Goal: Find specific page/section: Locate a particular part of the current website

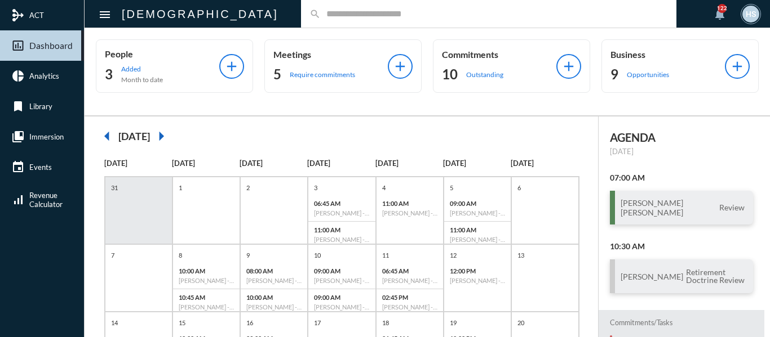
click at [324, 17] on input "text" at bounding box center [494, 14] width 347 height 10
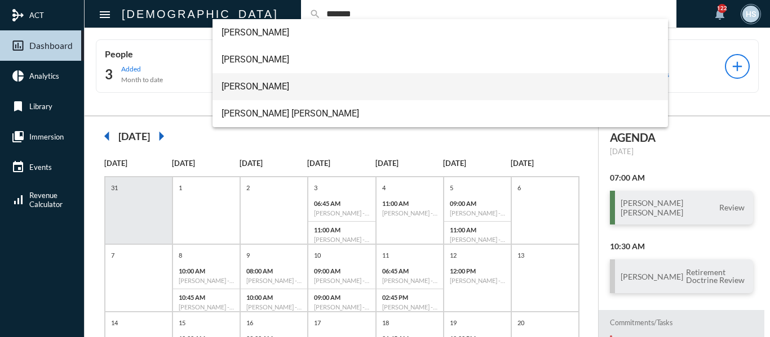
type input "*******"
click at [269, 83] on span "Jennifer Helchowski" at bounding box center [440, 86] width 438 height 27
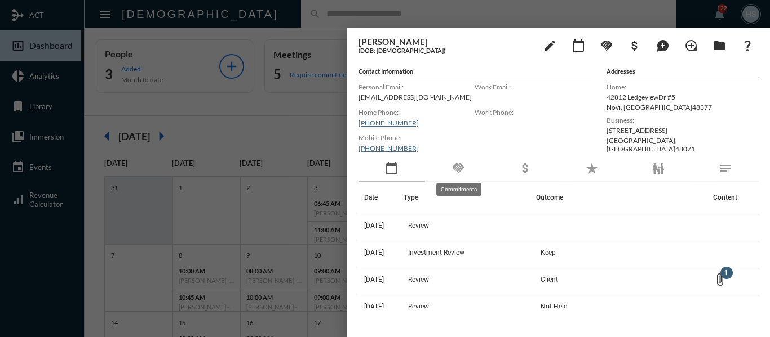
click at [462, 167] on mat-icon "handshake" at bounding box center [458, 169] width 14 height 14
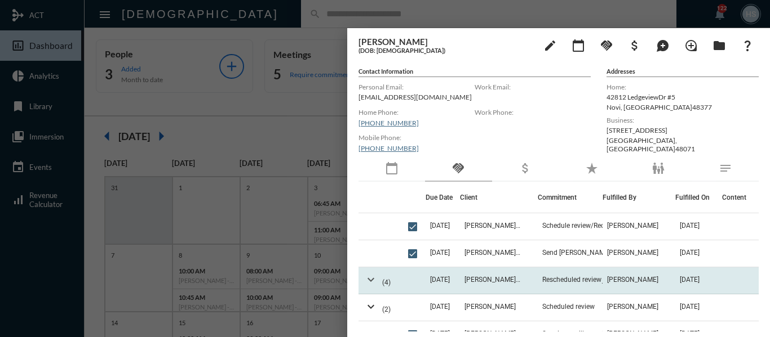
click at [372, 281] on mat-icon "expand_more" at bounding box center [371, 280] width 14 height 14
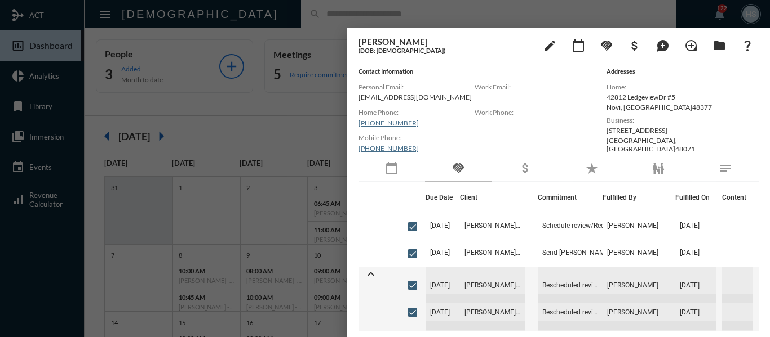
click at [265, 11] on div at bounding box center [385, 168] width 770 height 337
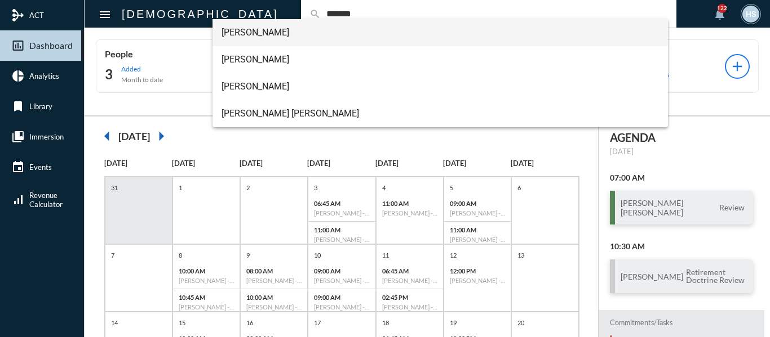
type input "*******"
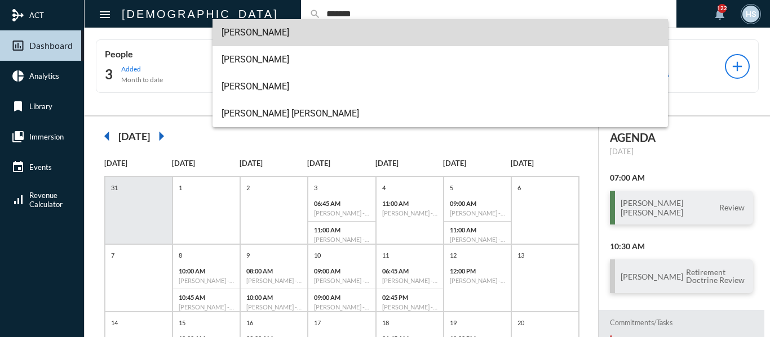
click at [265, 34] on span "Brandon Helchowski" at bounding box center [440, 32] width 438 height 27
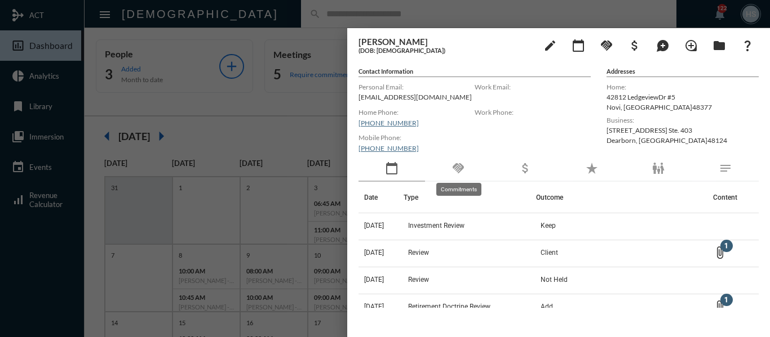
click at [456, 166] on mat-icon "handshake" at bounding box center [458, 169] width 14 height 14
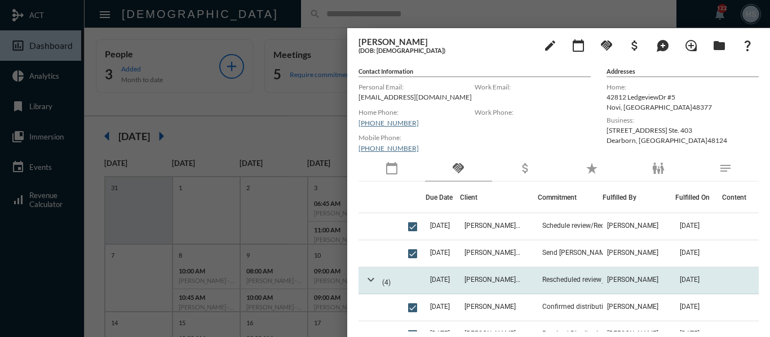
click at [370, 279] on mat-icon "expand_more" at bounding box center [371, 280] width 14 height 14
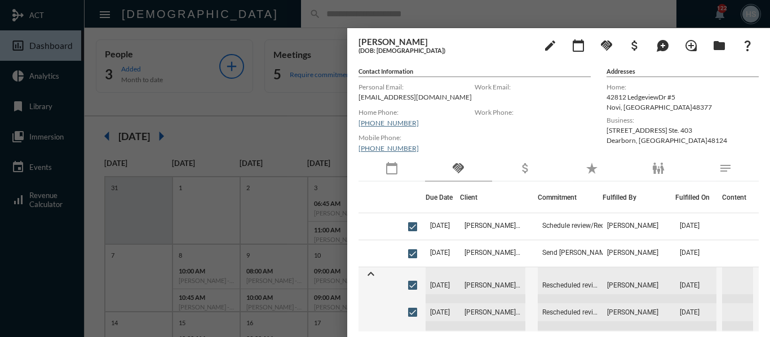
click at [292, 125] on div at bounding box center [385, 168] width 770 height 337
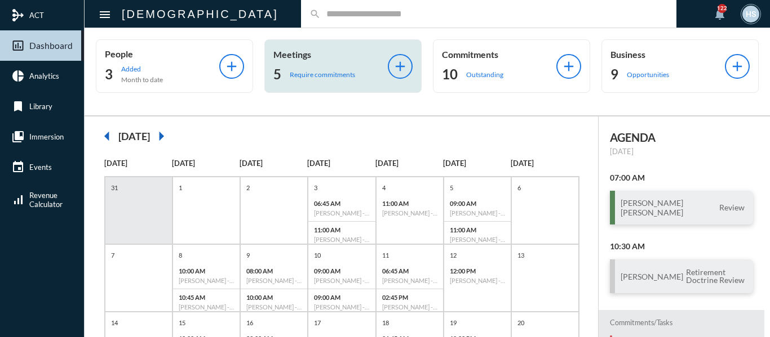
click at [315, 74] on p "Require commitments" at bounding box center [322, 74] width 65 height 8
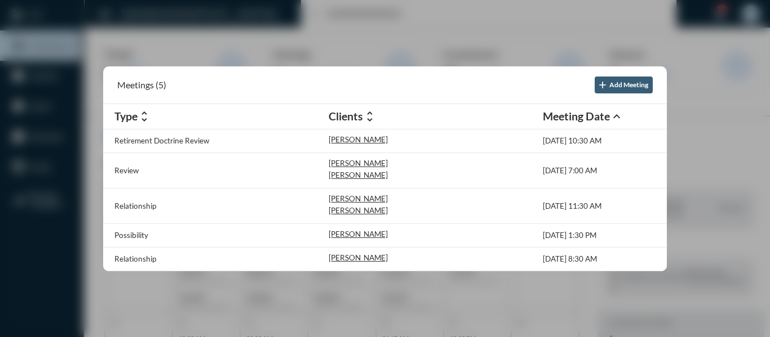
click at [399, 16] on div at bounding box center [385, 168] width 770 height 337
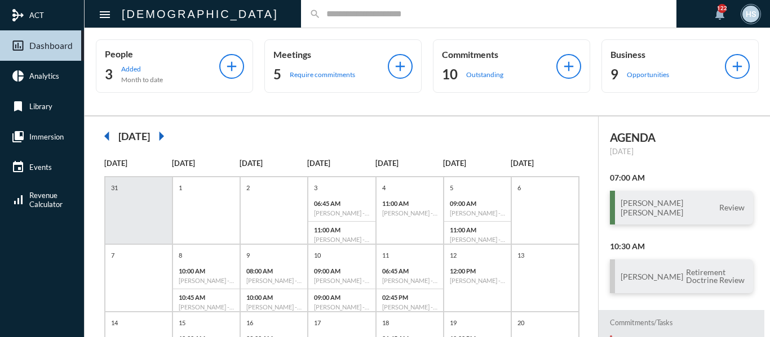
click at [321, 12] on input "text" at bounding box center [494, 14] width 347 height 10
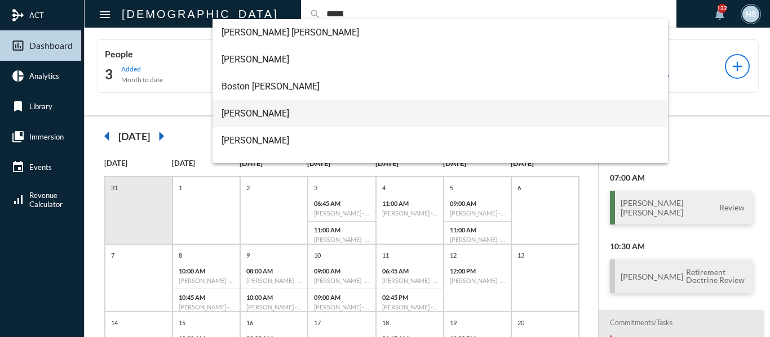
type input "*****"
click at [242, 114] on span "Carl Meisner" at bounding box center [440, 113] width 438 height 27
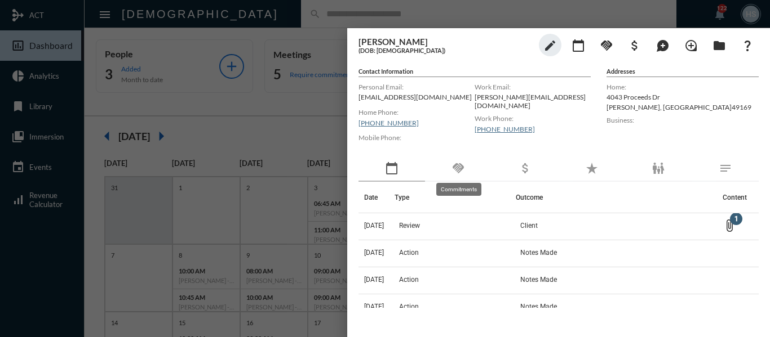
click at [461, 166] on mat-icon "handshake" at bounding box center [458, 169] width 14 height 14
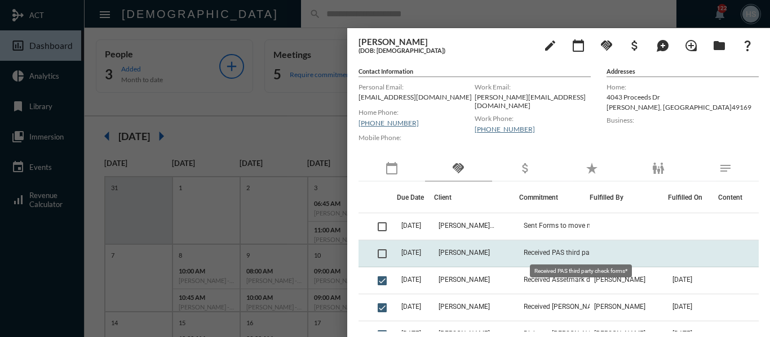
click at [579, 250] on span "Received PAS third party check forms*" at bounding box center [579, 253] width 113 height 8
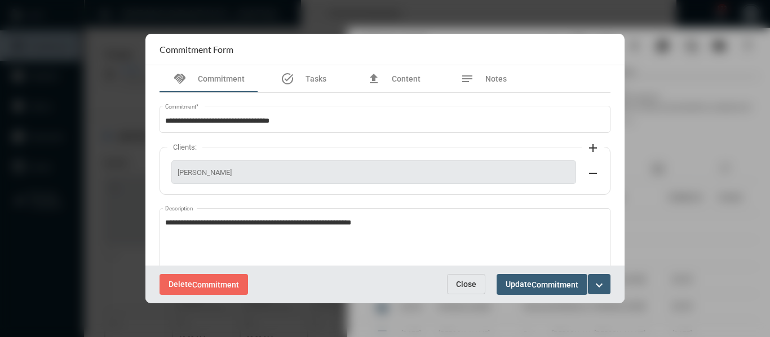
click at [467, 292] on button "Close" at bounding box center [466, 284] width 38 height 20
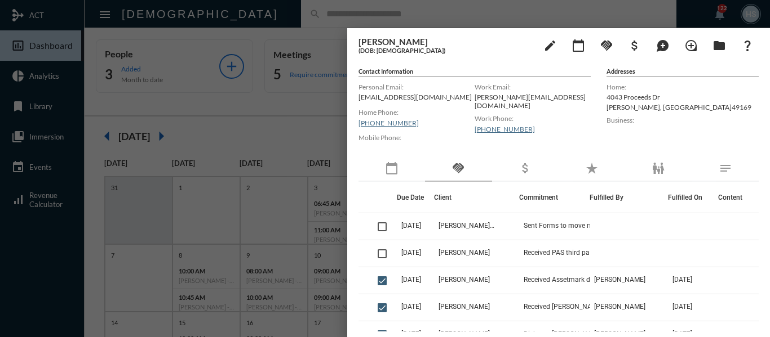
click at [300, 94] on div at bounding box center [385, 168] width 770 height 337
